Goal: Transaction & Acquisition: Book appointment/travel/reservation

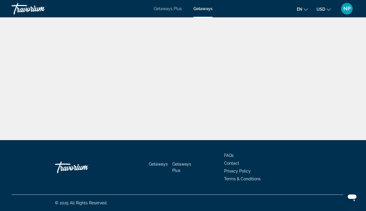
click at [143, 80] on div "Main content" at bounding box center [183, 70] width 366 height 140
